Goal: Communication & Community: Answer question/provide support

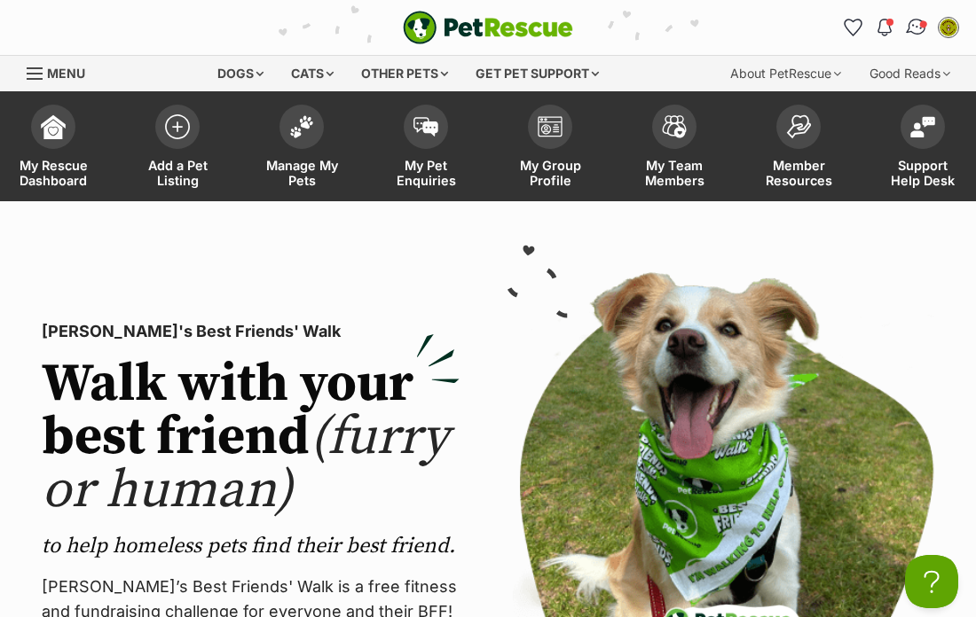
click at [909, 29] on img "Conversations" at bounding box center [917, 27] width 24 height 23
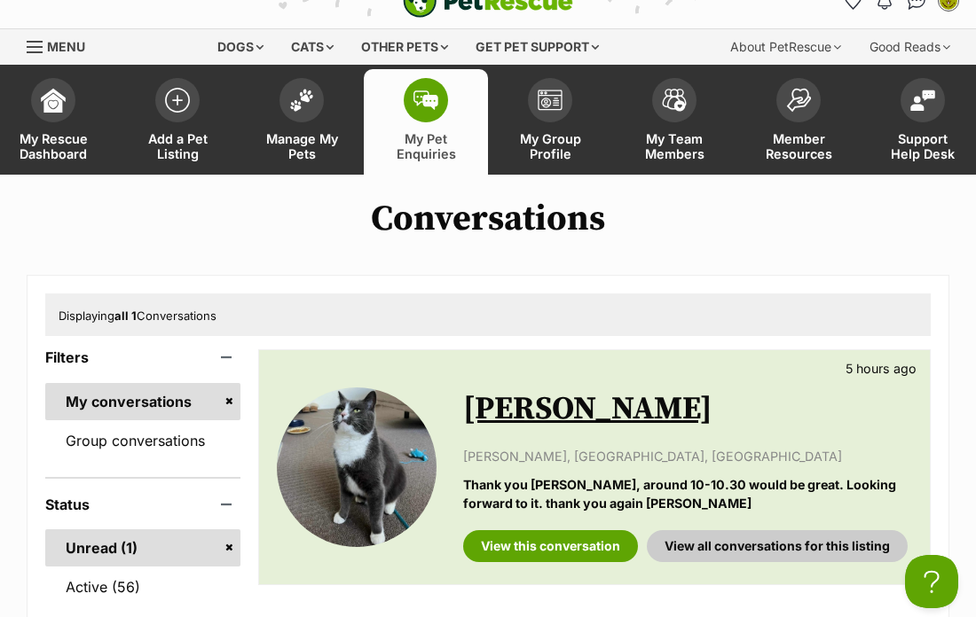
scroll to position [34, 0]
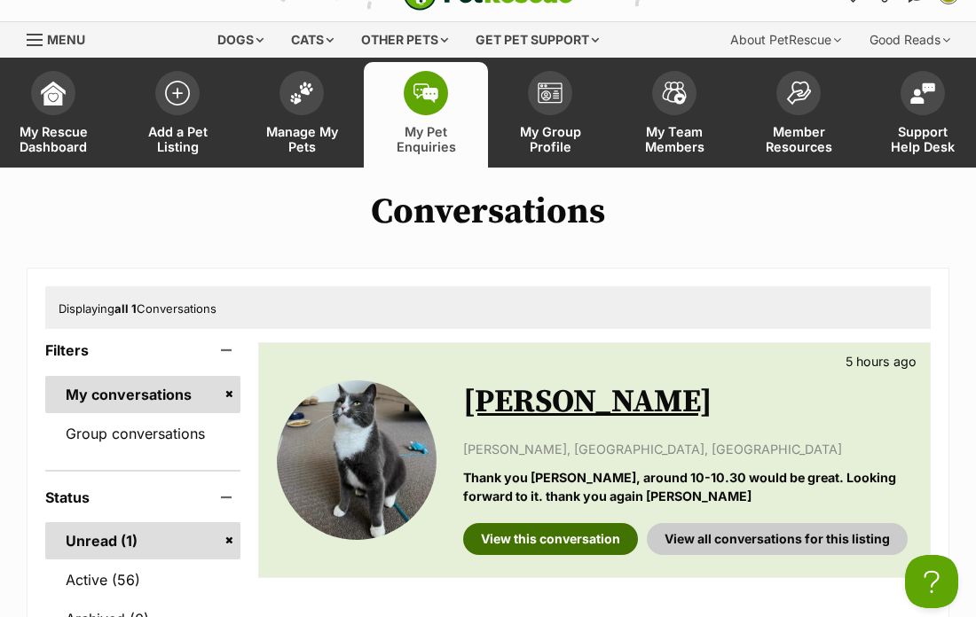
click at [534, 552] on link "View this conversation" at bounding box center [550, 539] width 175 height 32
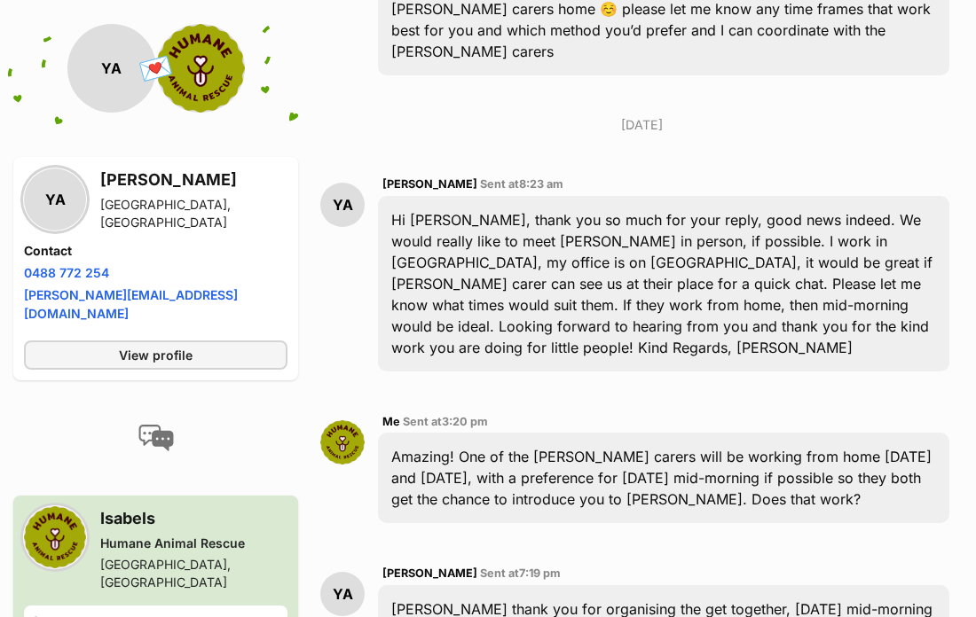
scroll to position [1164, 0]
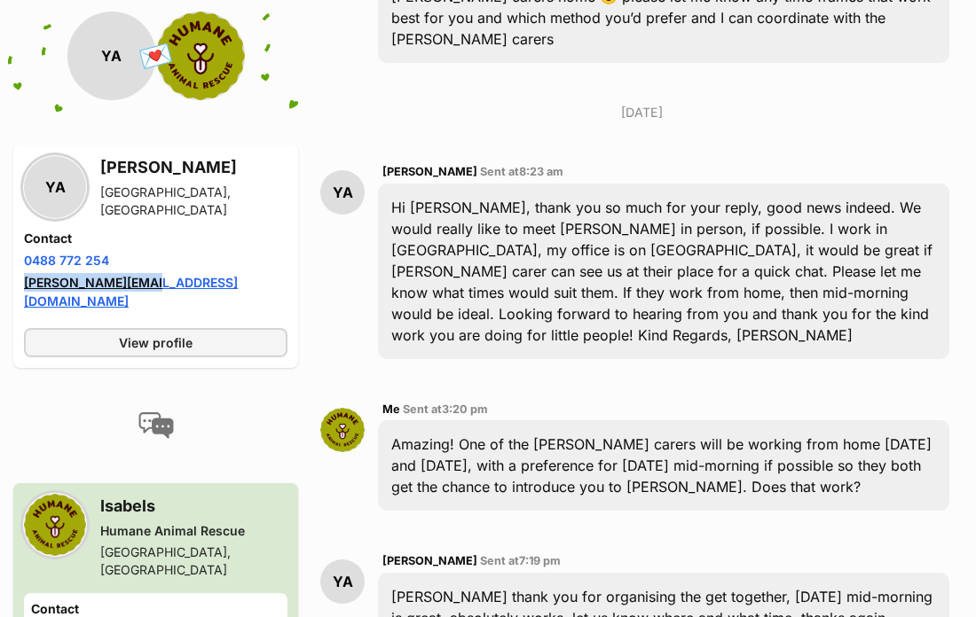
drag, startPoint x: 169, startPoint y: 273, endPoint x: 23, endPoint y: 269, distance: 146.4
click at [24, 273] on li "Email address yelena@lascorp.com" at bounding box center [155, 291] width 263 height 37
copy link "yelena@lascorp.com"
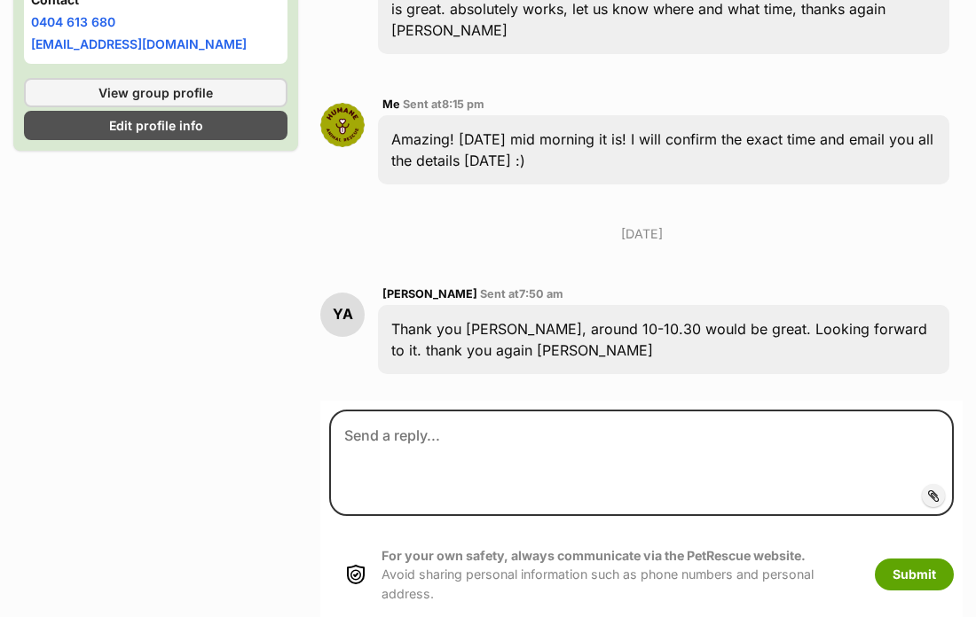
scroll to position [1771, 0]
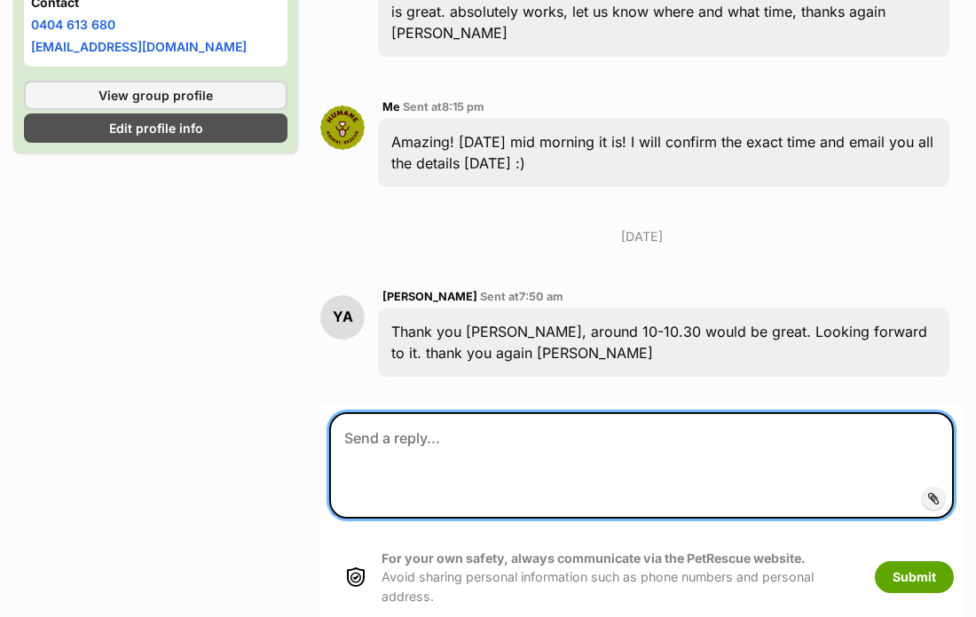
click at [415, 412] on textarea at bounding box center [641, 465] width 624 height 106
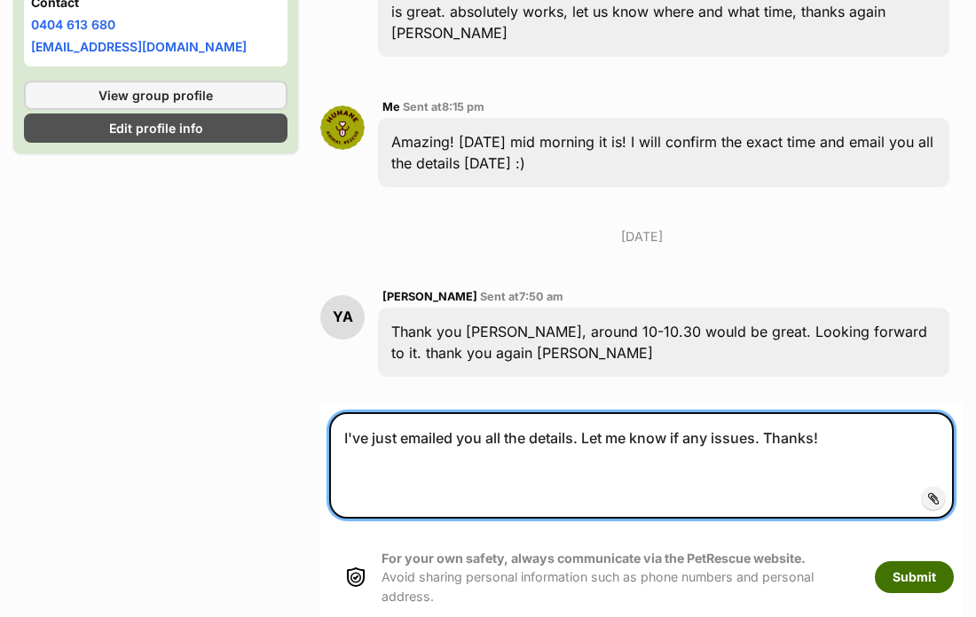
type textarea "I've just emailed you all the details. Let me know if any issues. Thanks!"
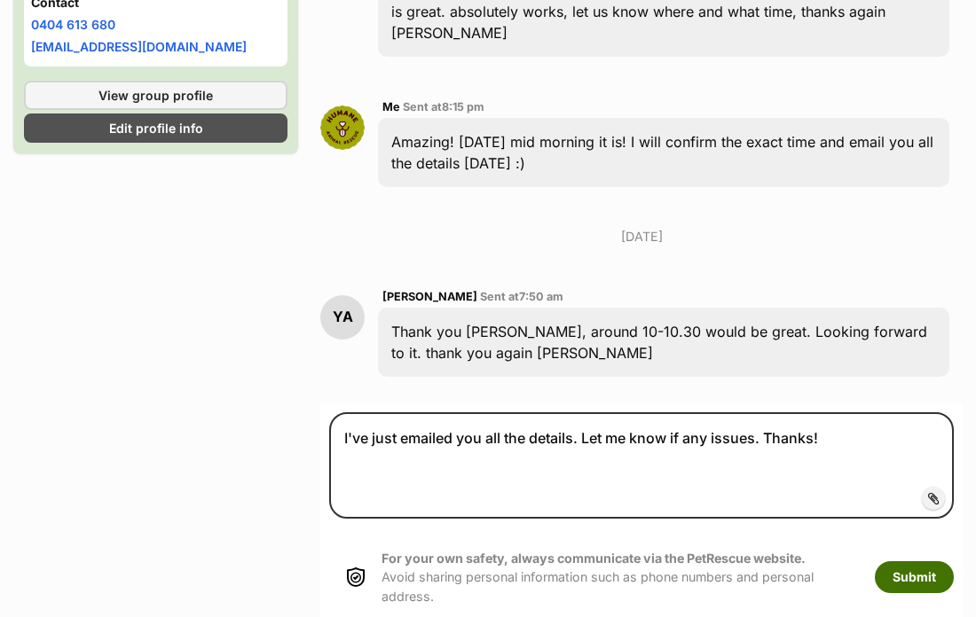
click at [905, 562] on button "Submit" at bounding box center [914, 578] width 79 height 32
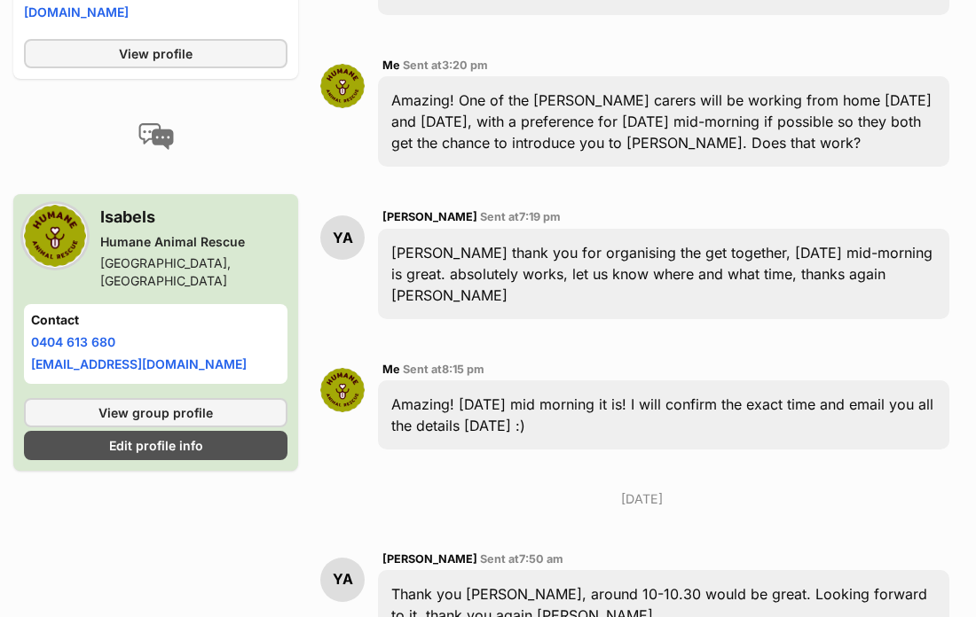
scroll to position [1507, 0]
